Goal: Information Seeking & Learning: Learn about a topic

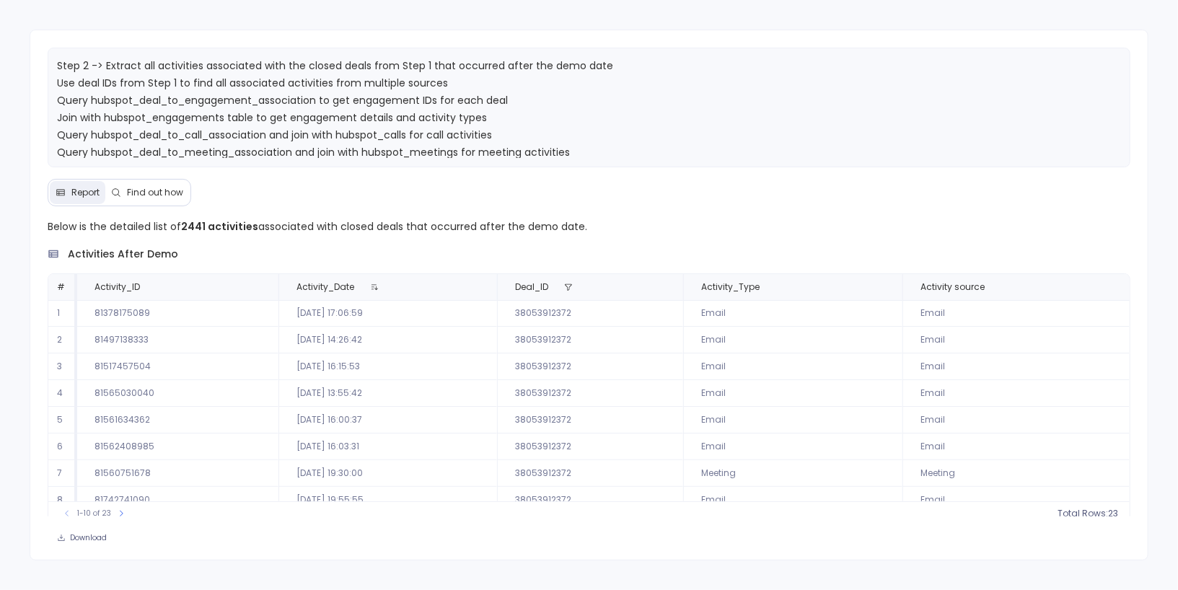
click at [146, 191] on span "Find out how" at bounding box center [155, 193] width 56 height 12
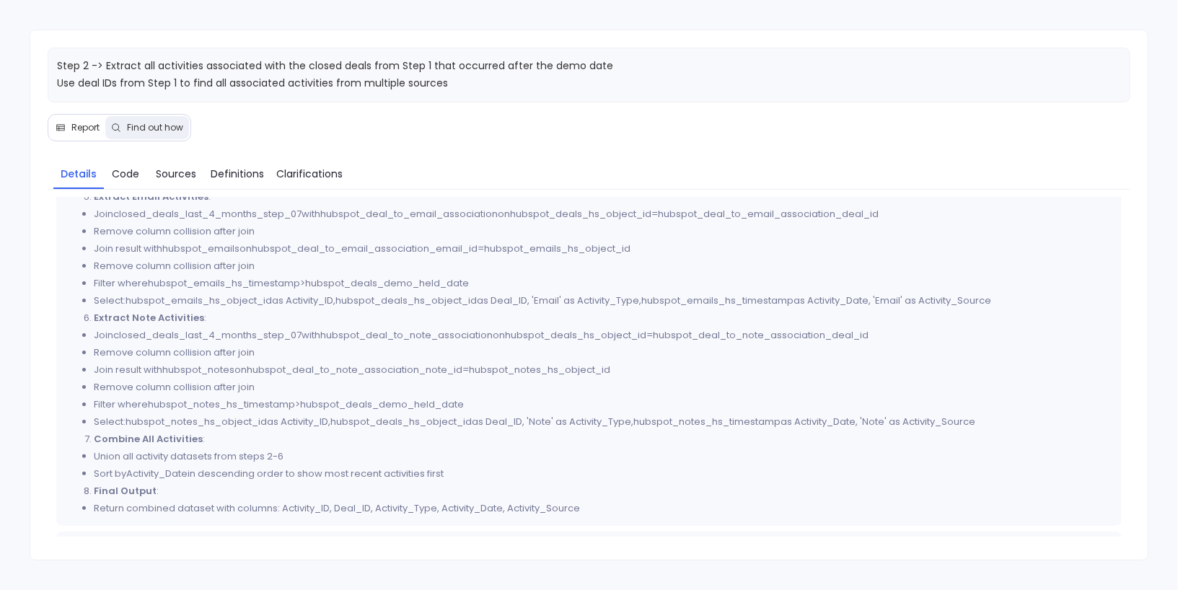
scroll to position [559, 0]
click at [75, 133] on button "Report" at bounding box center [78, 127] width 56 height 23
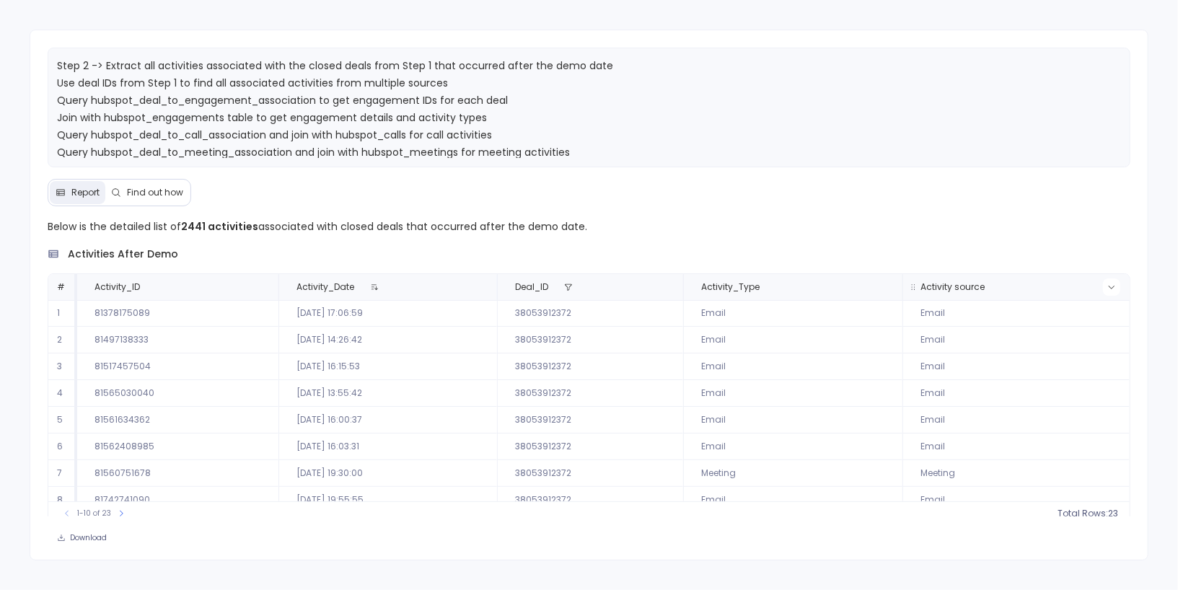
click at [1107, 289] on icon at bounding box center [1111, 287] width 9 height 9
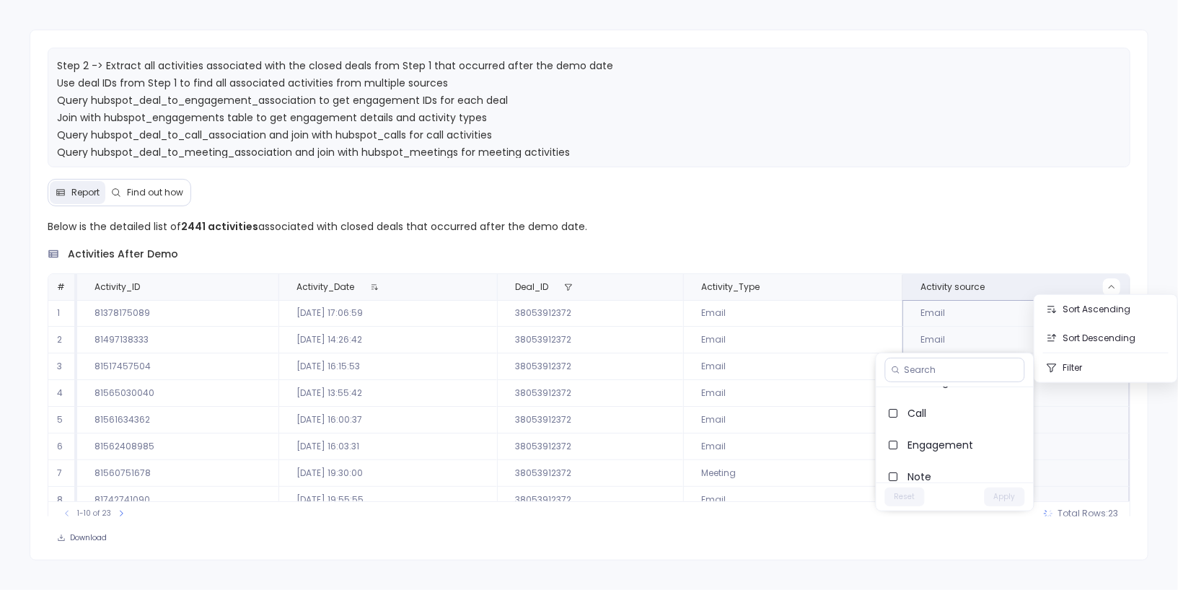
scroll to position [61, 0]
click at [933, 464] on span "Note" at bounding box center [965, 469] width 114 height 14
click at [1009, 495] on button "Apply" at bounding box center [1005, 497] width 40 height 19
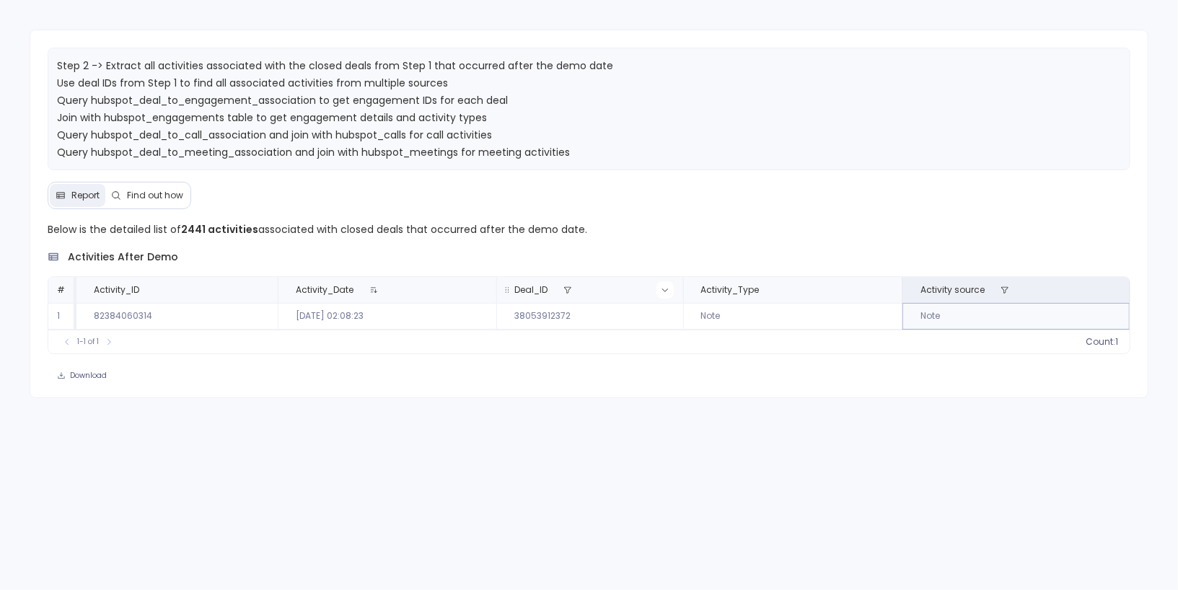
click at [660, 287] on button at bounding box center [664, 289] width 17 height 17
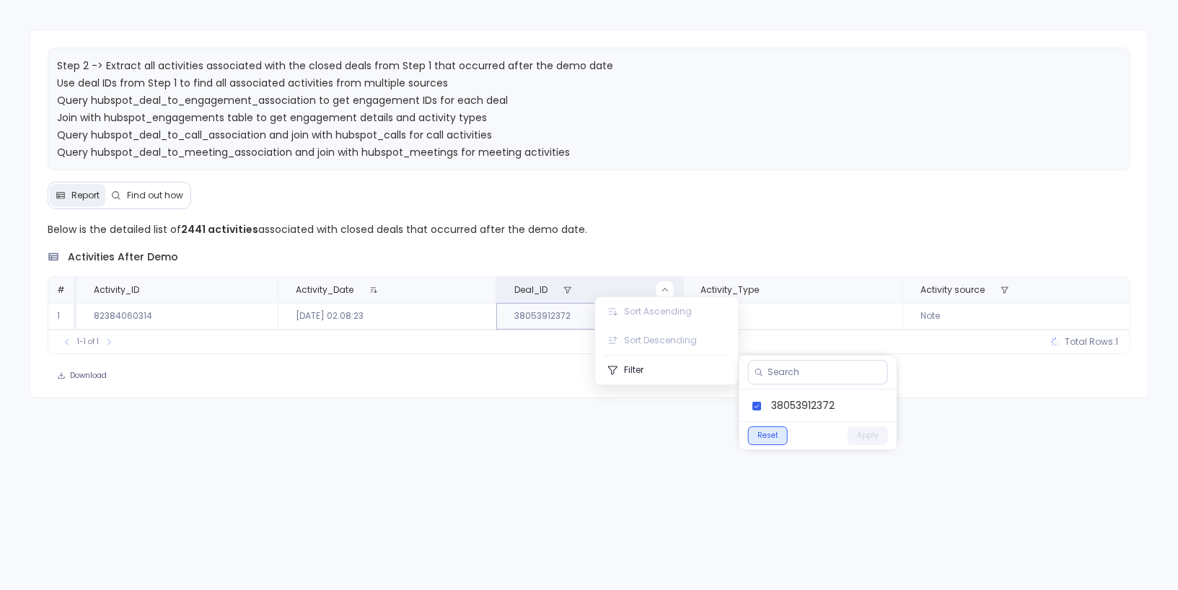
click at [771, 428] on button "Reset" at bounding box center [768, 435] width 40 height 19
click at [867, 436] on button "Apply" at bounding box center [868, 435] width 40 height 19
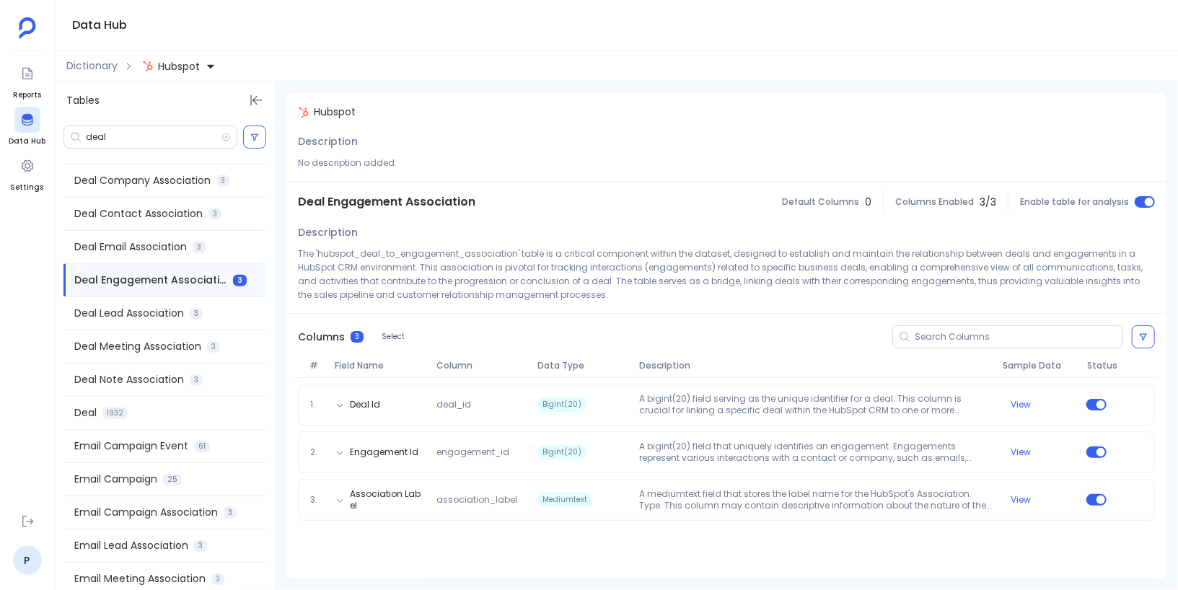
scroll to position [714, 0]
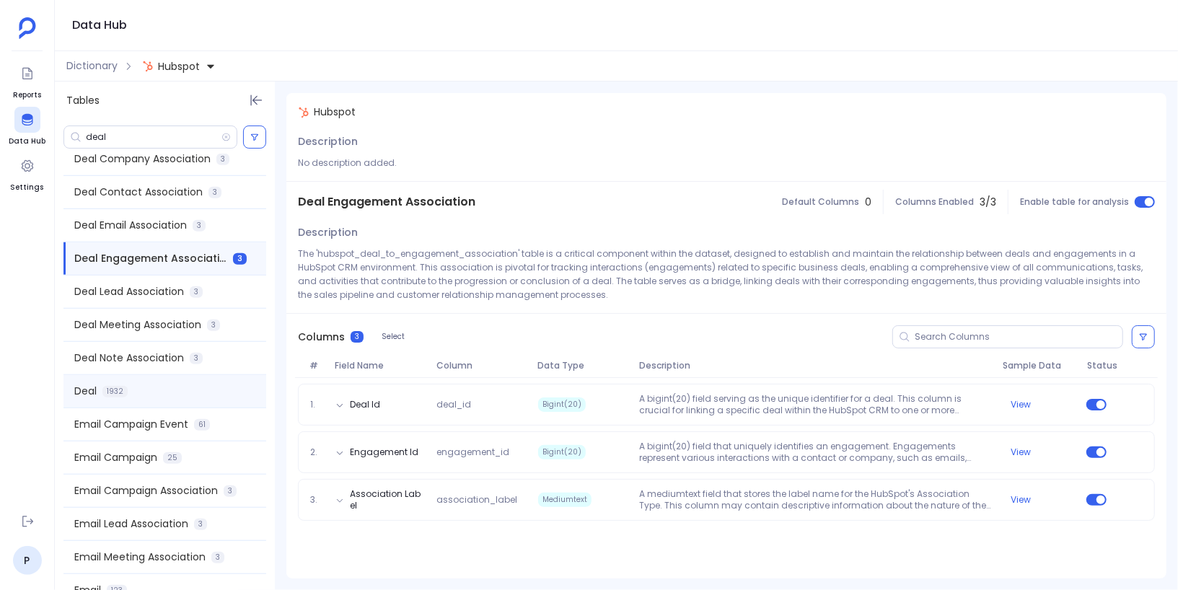
click at [159, 382] on div "Deal 1932" at bounding box center [164, 391] width 203 height 32
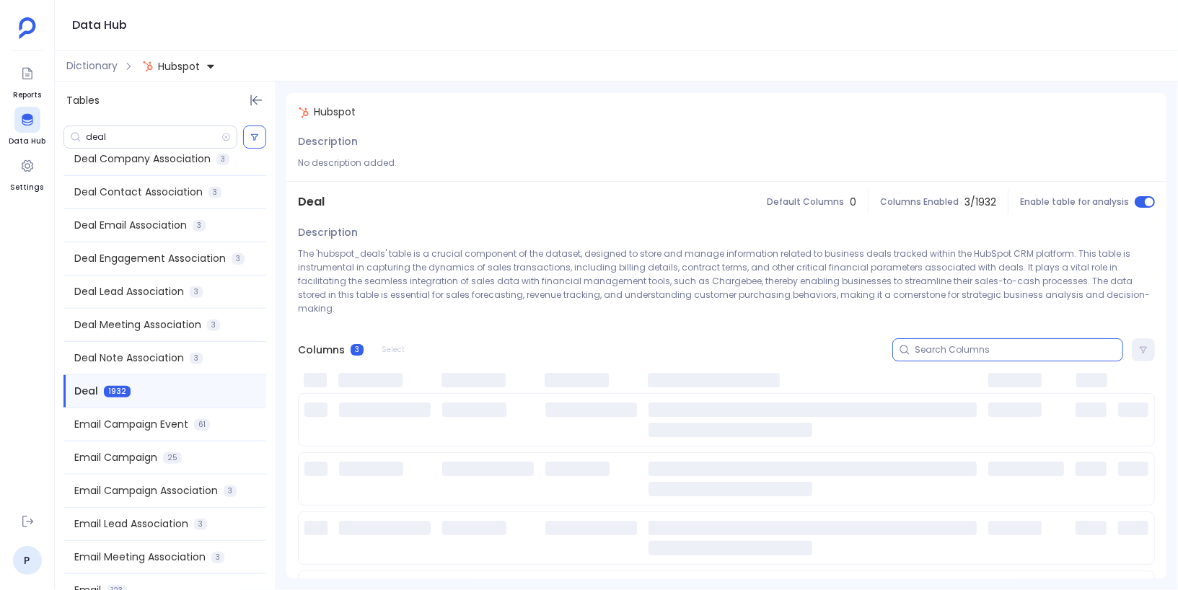
click at [946, 344] on input at bounding box center [1019, 350] width 208 height 12
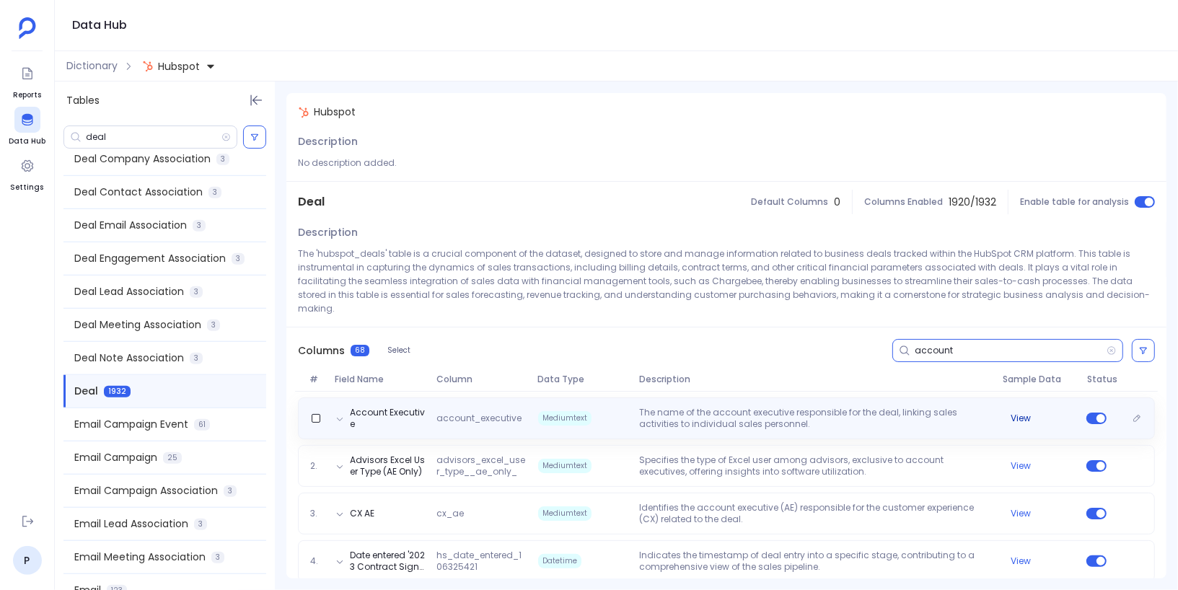
click at [1012, 413] on button "View" at bounding box center [1021, 419] width 20 height 12
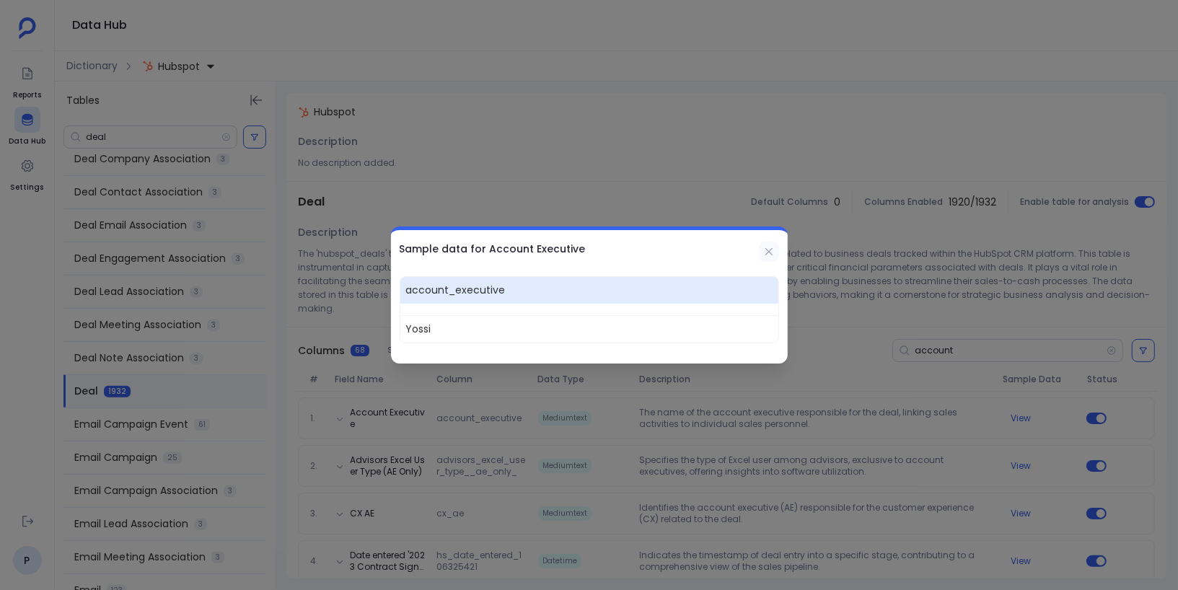
click at [770, 254] on icon at bounding box center [769, 252] width 12 height 12
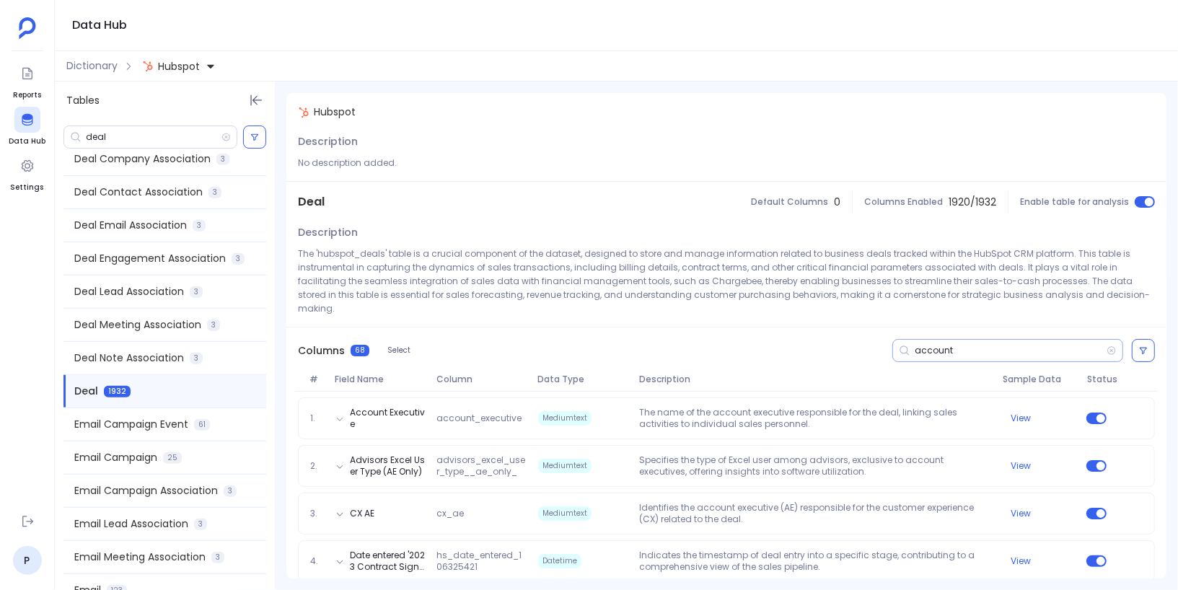
click at [923, 345] on input "account" at bounding box center [1011, 351] width 192 height 12
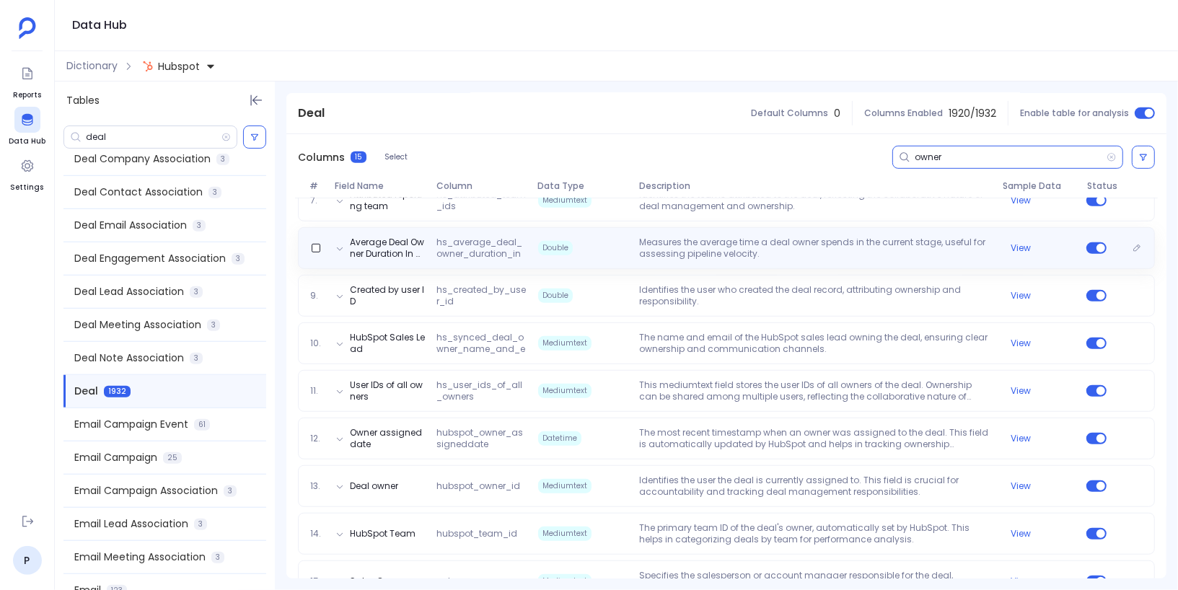
scroll to position [524, 0]
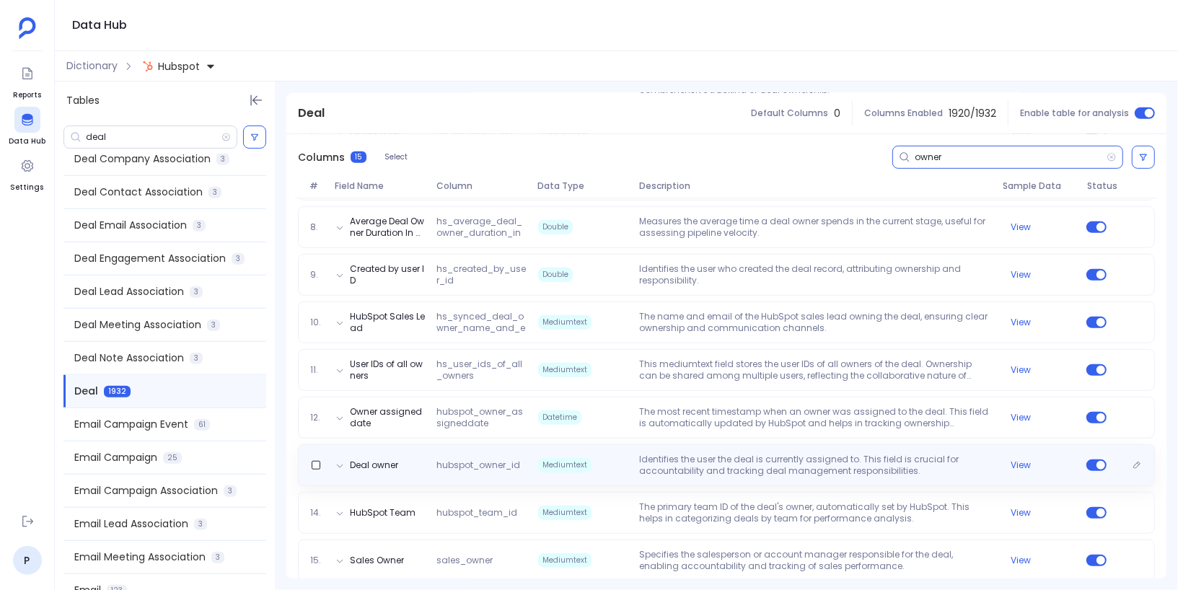
type input "owner"
click at [957, 454] on p "Identifies the user the deal is currently assigned to. This field is crucial fo…" at bounding box center [814, 465] width 363 height 23
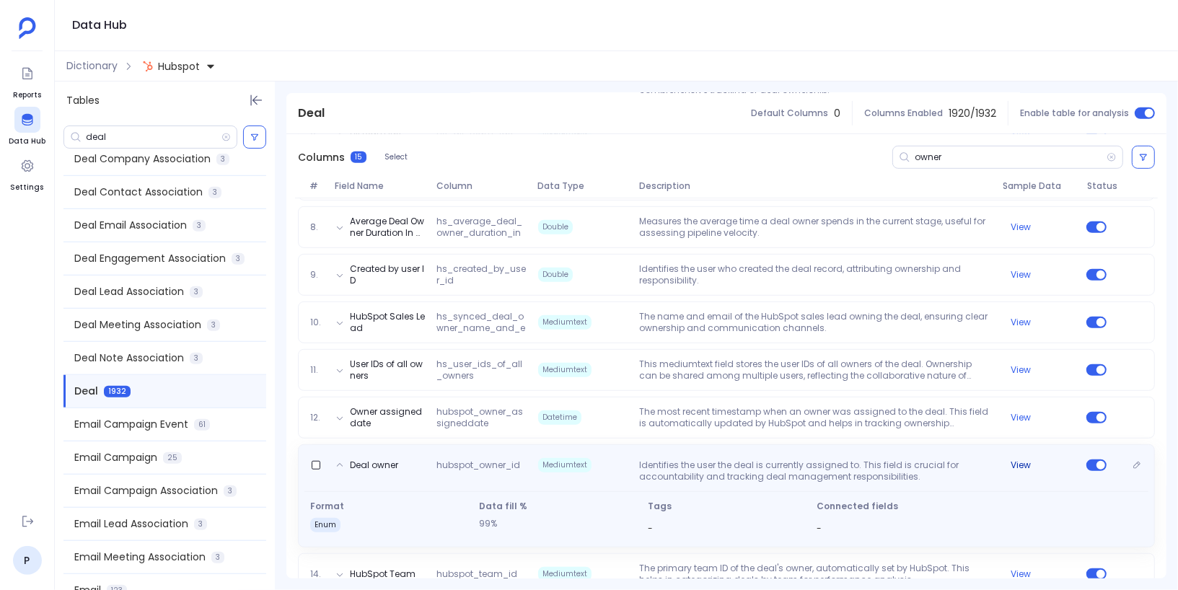
click at [1016, 459] on button "View" at bounding box center [1021, 465] width 20 height 12
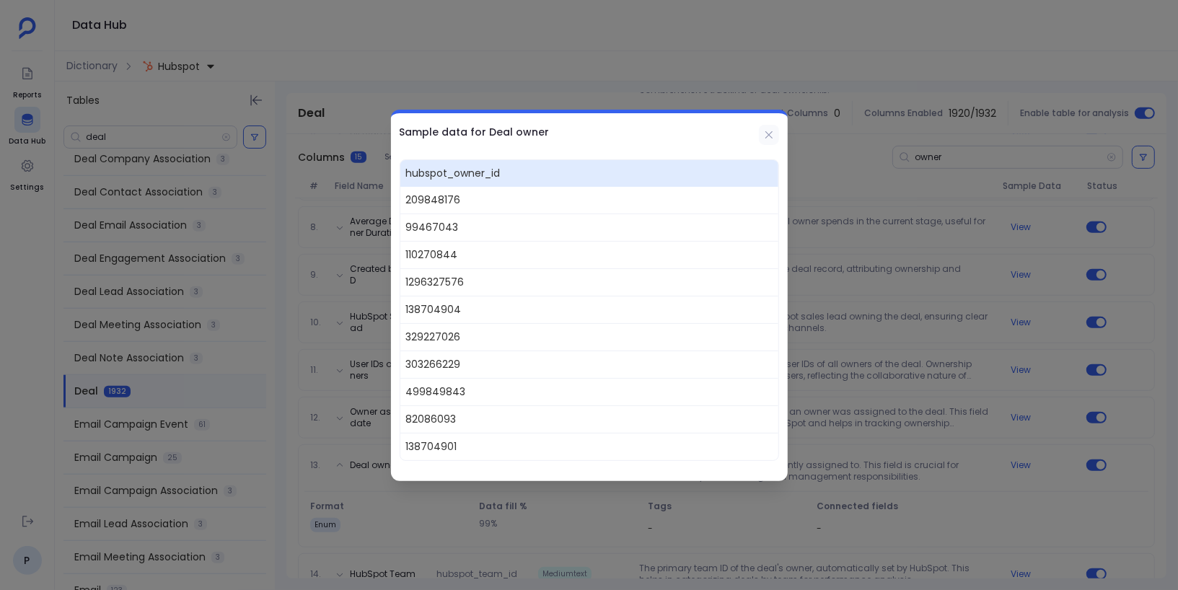
click at [775, 128] on button at bounding box center [769, 135] width 20 height 20
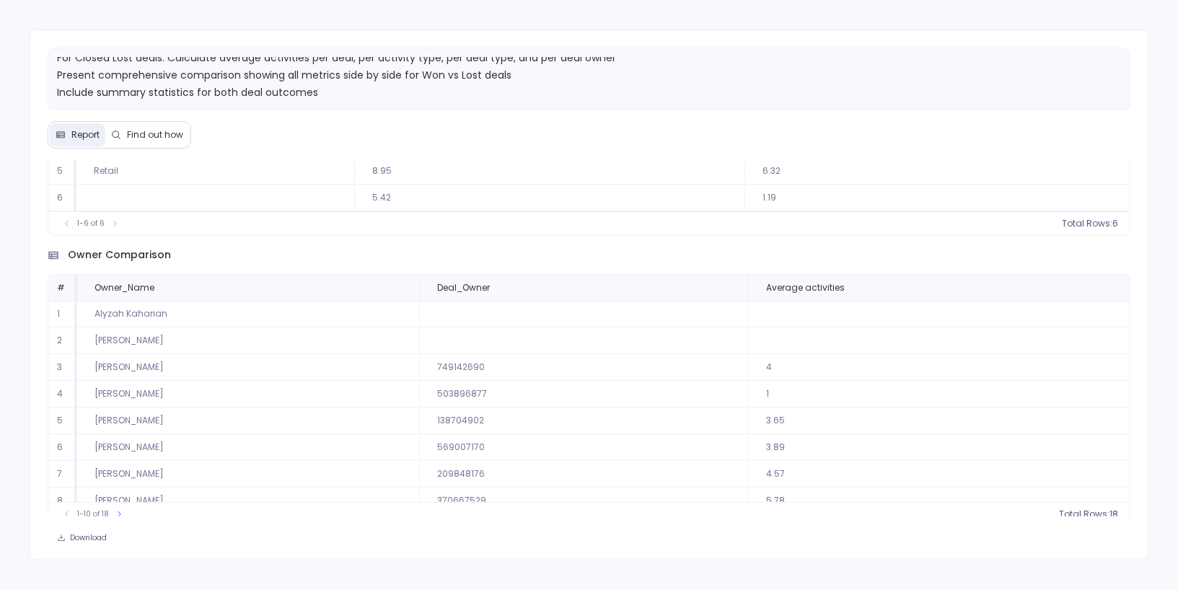
scroll to position [531, 0]
click at [170, 129] on span "Find out how" at bounding box center [155, 135] width 56 height 12
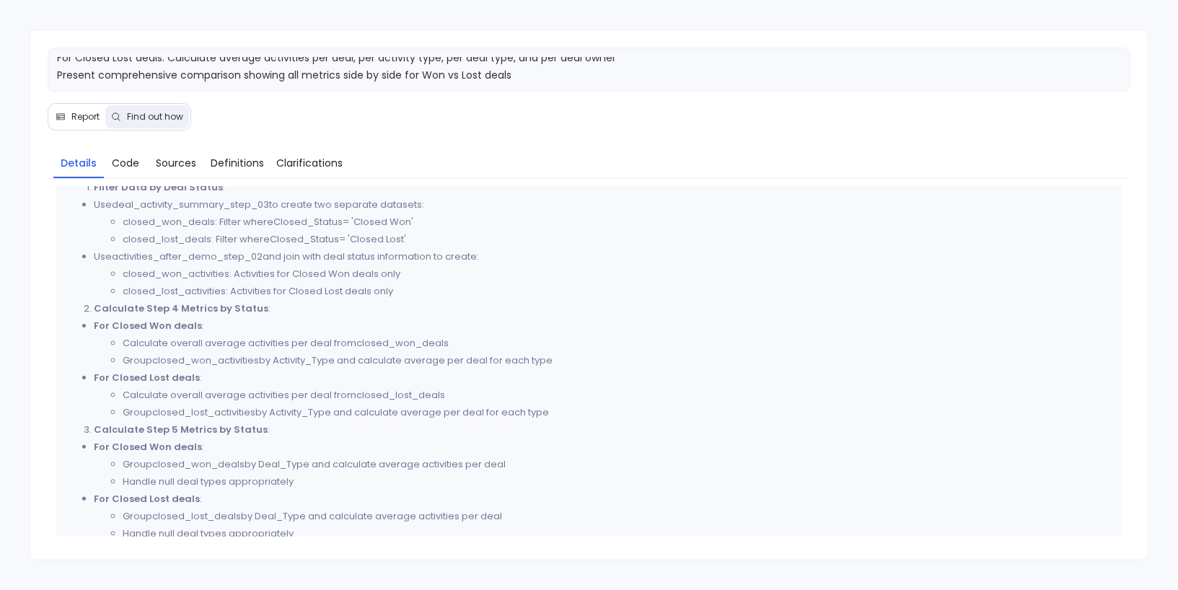
scroll to position [308, 0]
drag, startPoint x: 256, startPoint y: 335, endPoint x: 278, endPoint y: 335, distance: 21.7
click at [278, 335] on li "Calculate overall average activities per deal from closed_won_deals" at bounding box center [618, 339] width 990 height 17
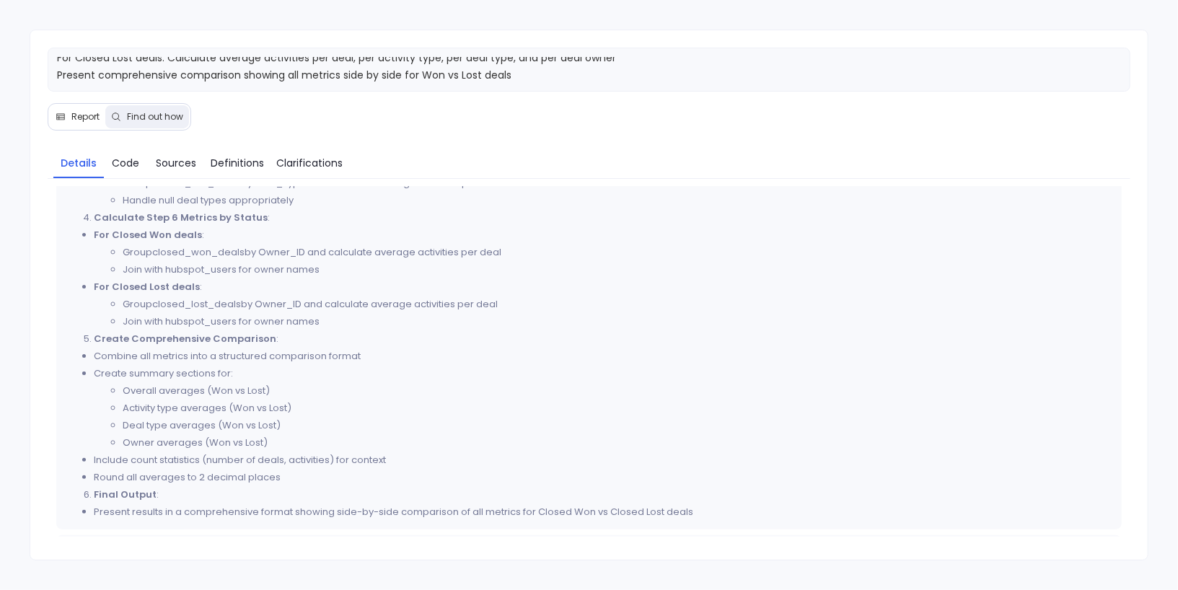
scroll to position [673, 0]
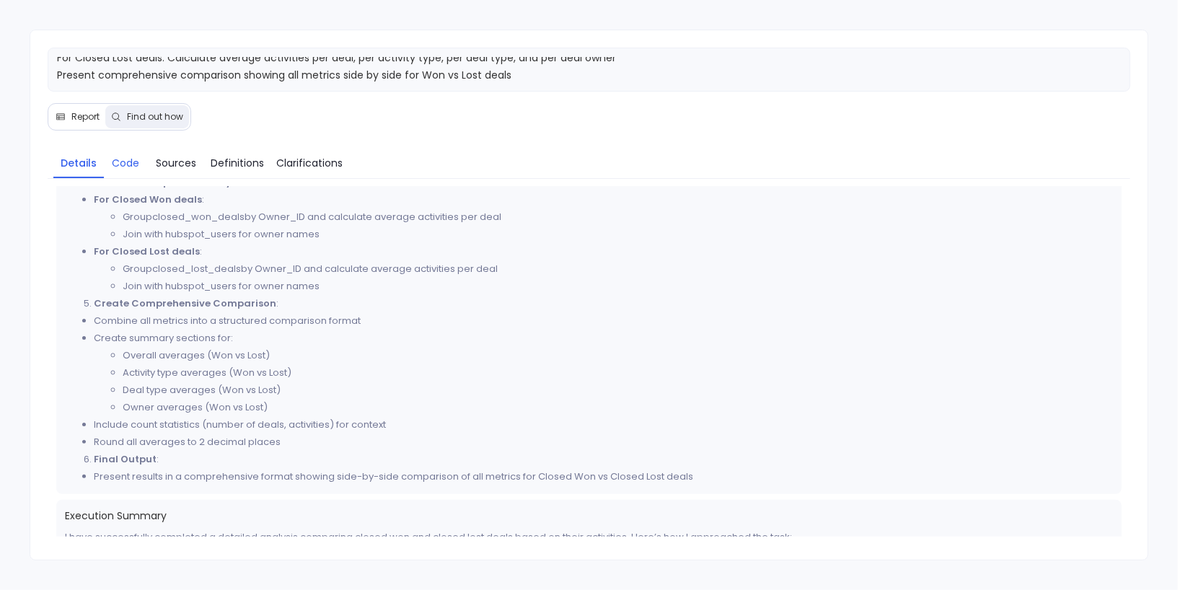
click at [124, 163] on span "Code" at bounding box center [125, 163] width 27 height 16
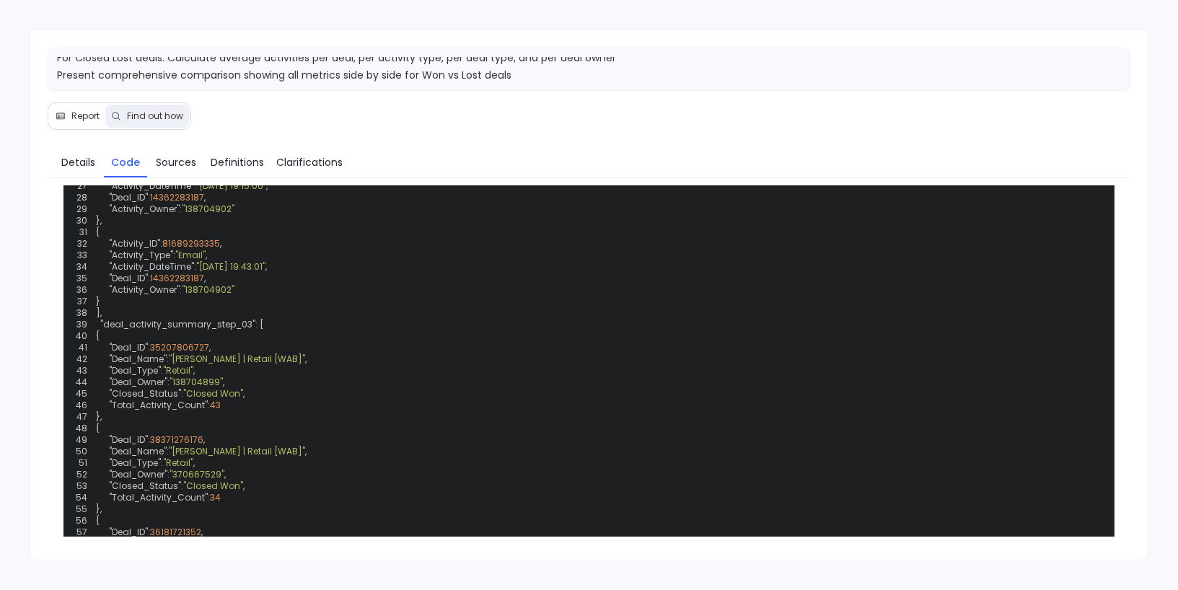
scroll to position [711, 0]
click at [72, 110] on span "Report" at bounding box center [85, 116] width 28 height 12
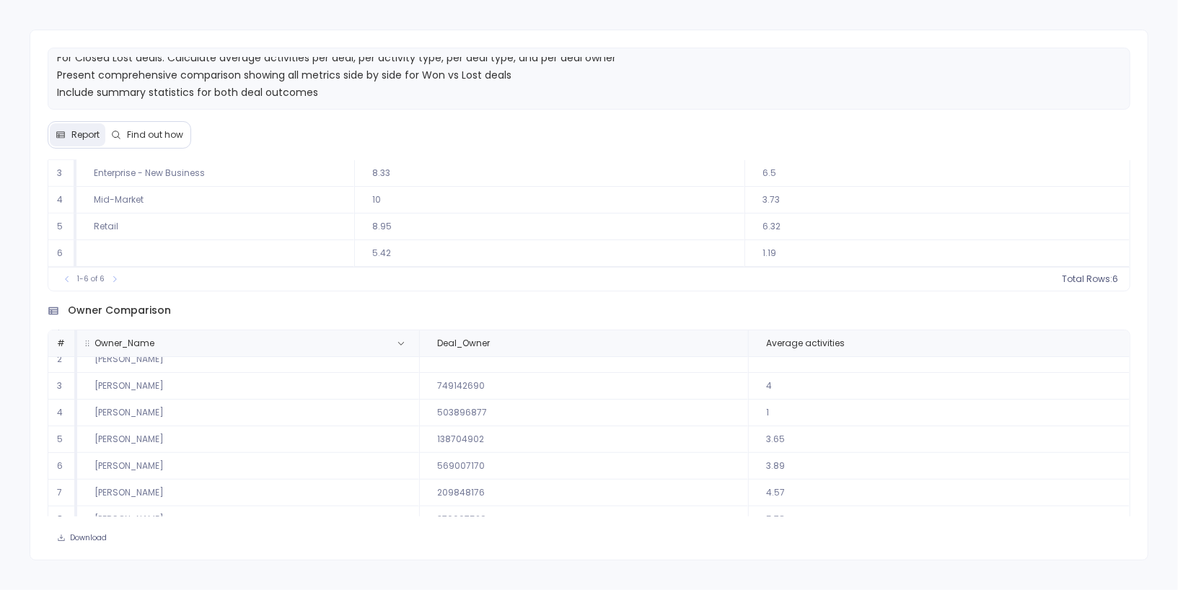
scroll to position [42, 0]
